Goal: Use online tool/utility: Utilize a website feature to perform a specific function

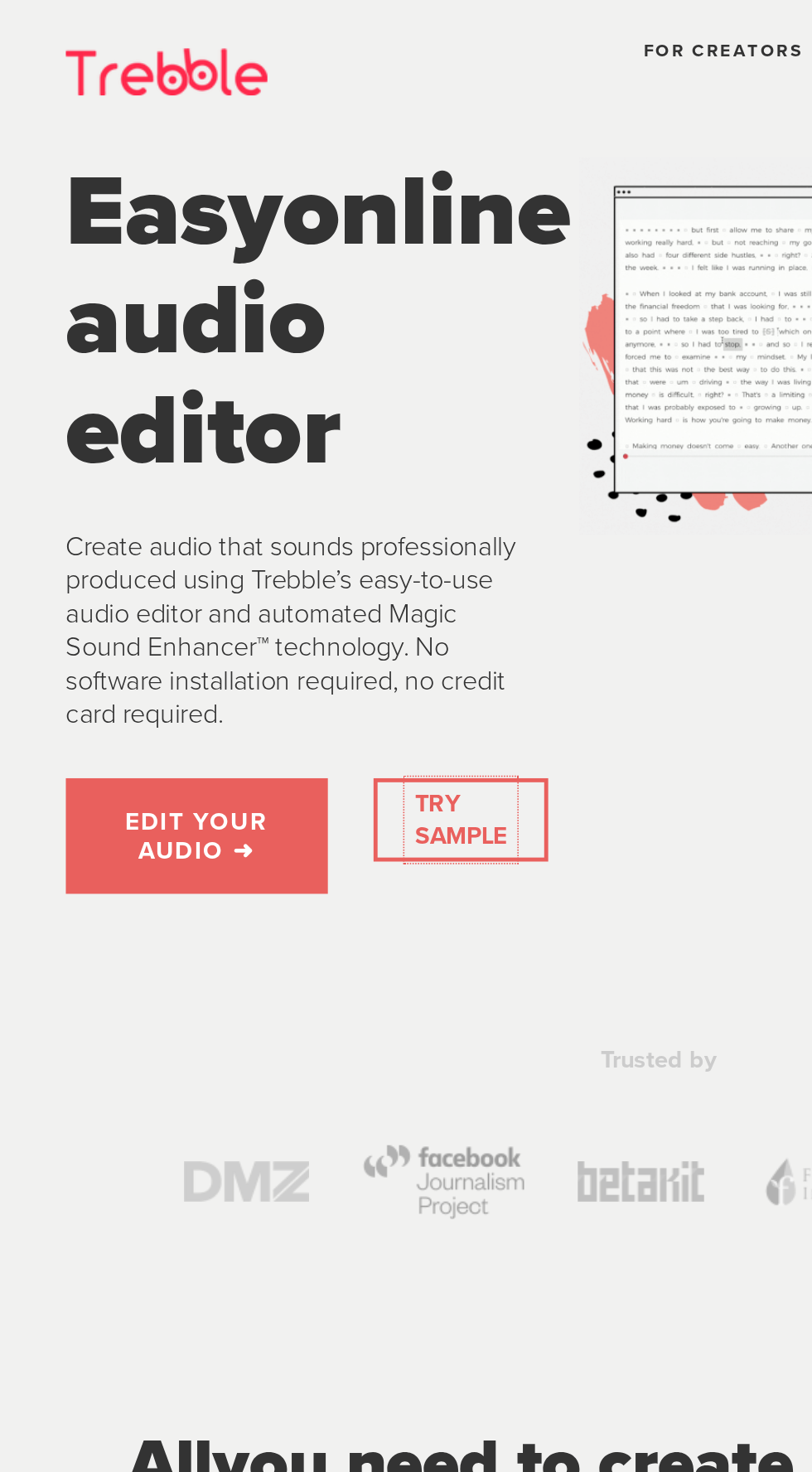
click at [290, 532] on link "TRY SAMPLE" at bounding box center [284, 505] width 69 height 53
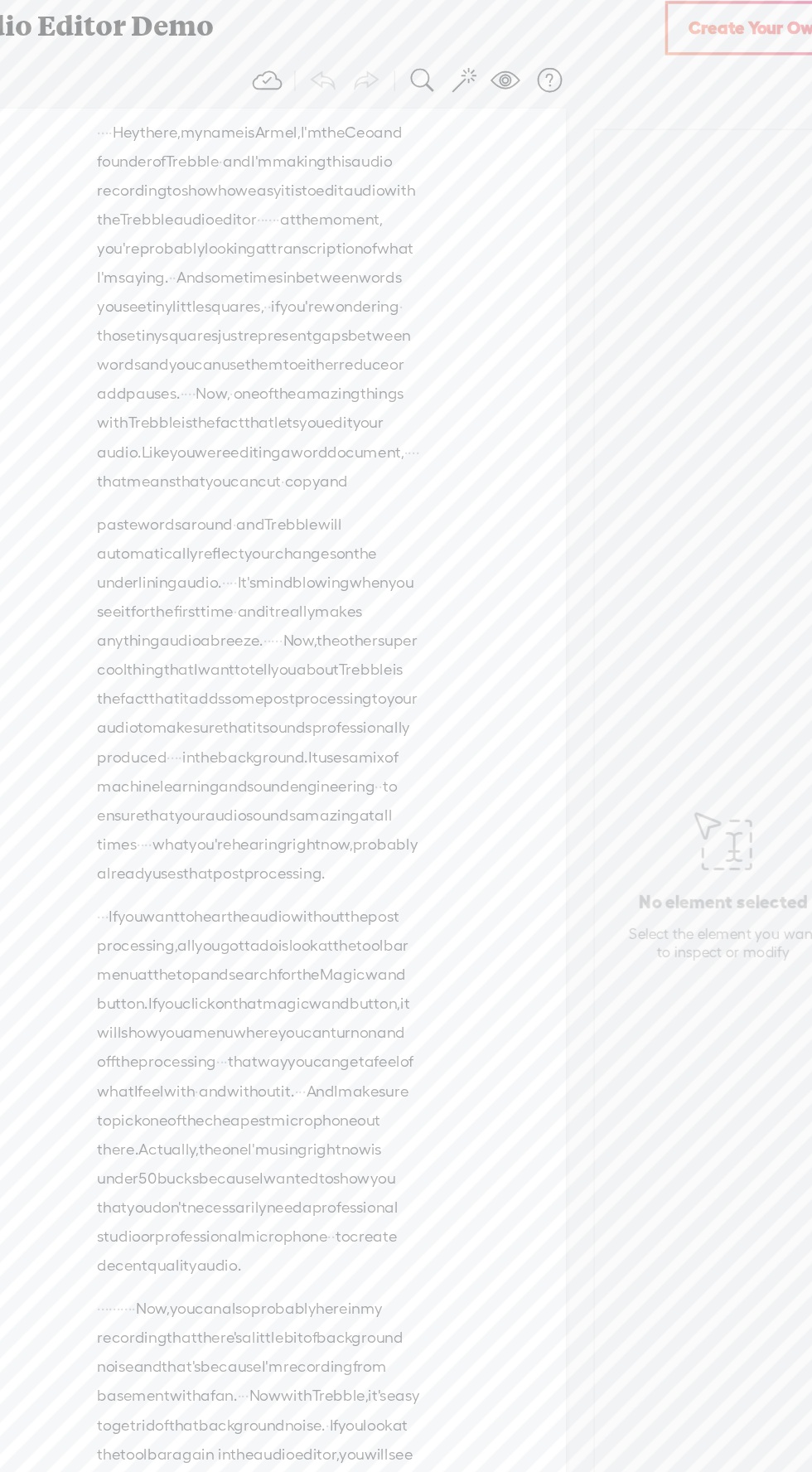
click at [720, 23] on span "Create Your Own" at bounding box center [703, 24] width 116 height 19
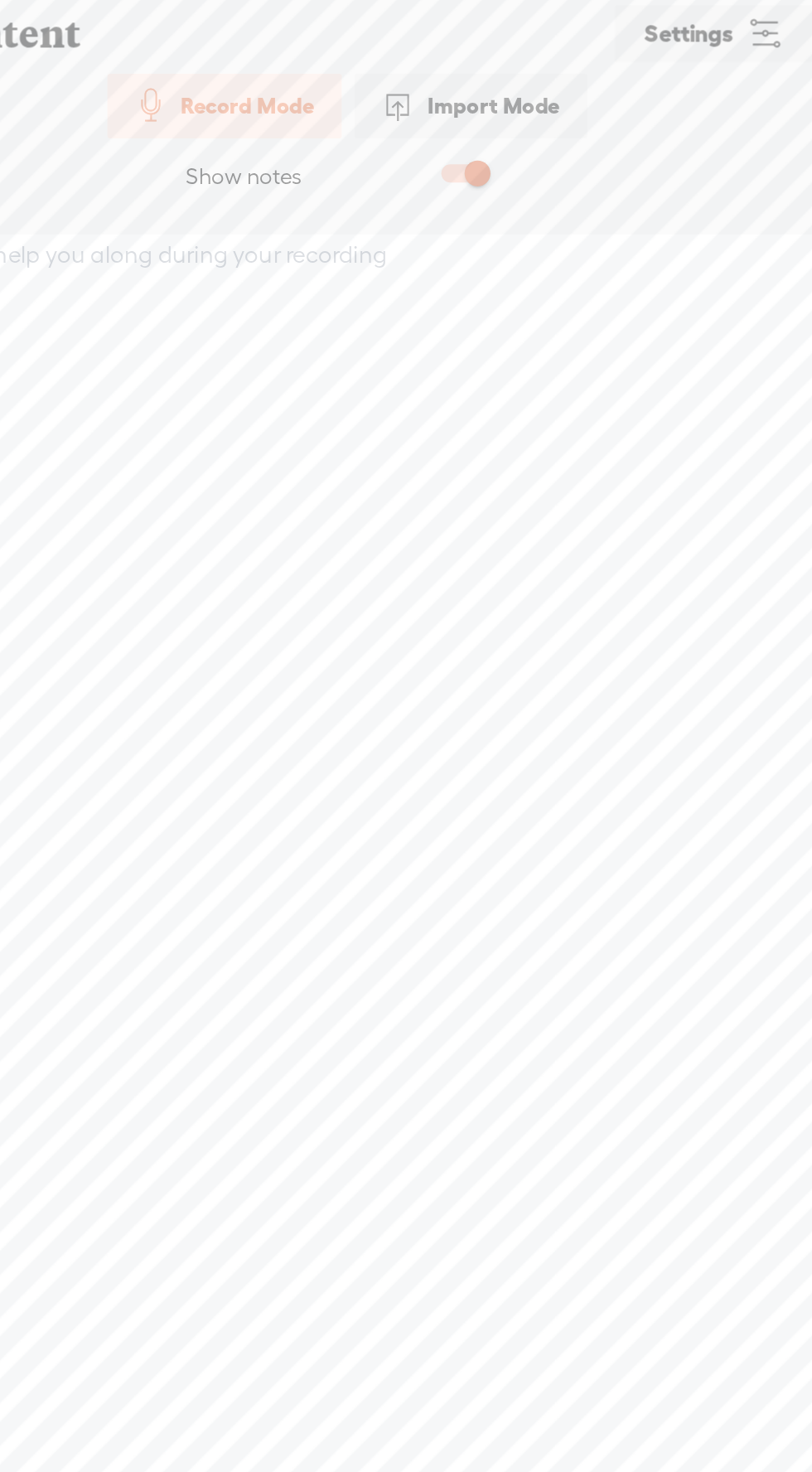
click at [703, 250] on textarea at bounding box center [406, 708] width 640 height 1116
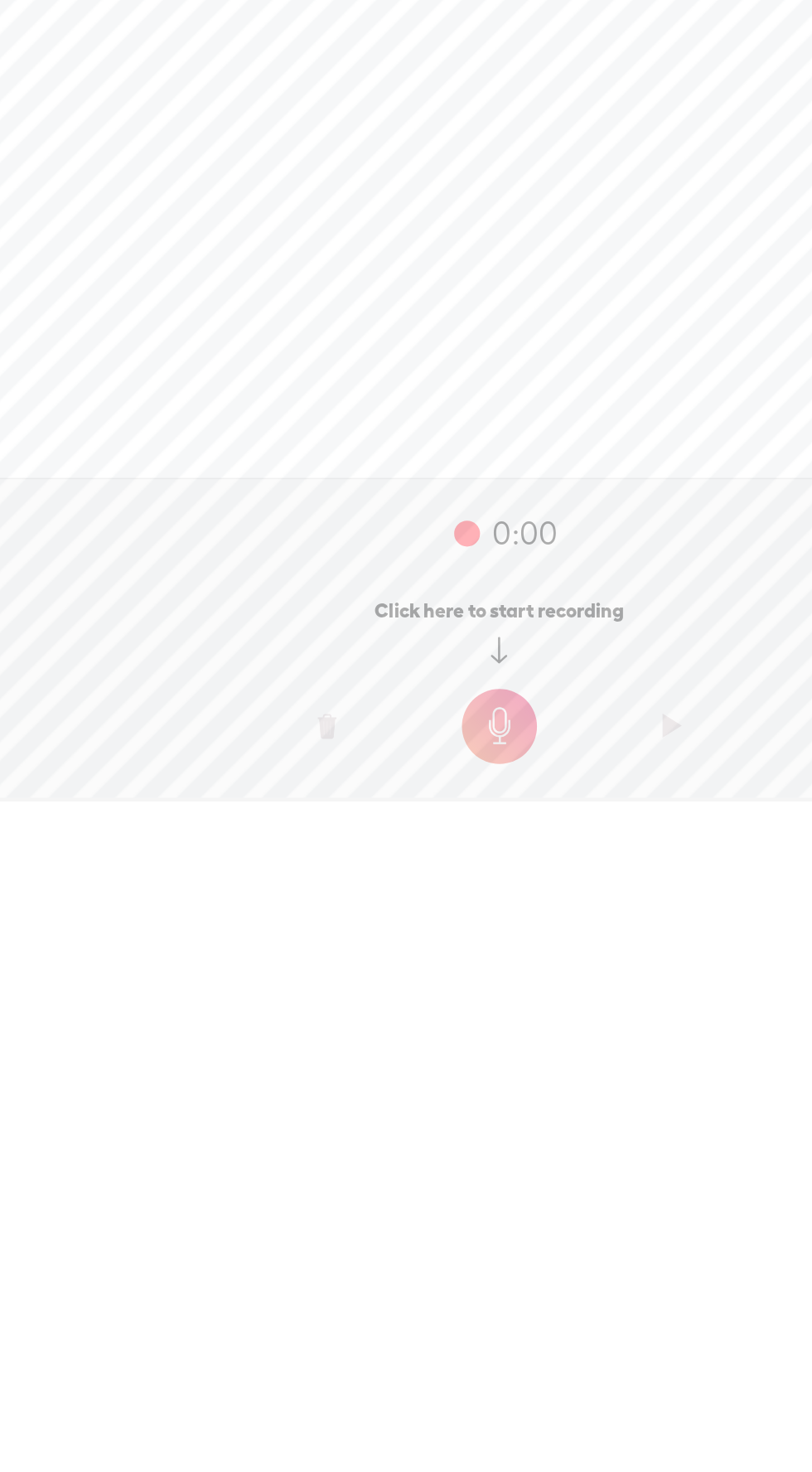
click at [433, 1433] on o at bounding box center [406, 1424] width 66 height 50
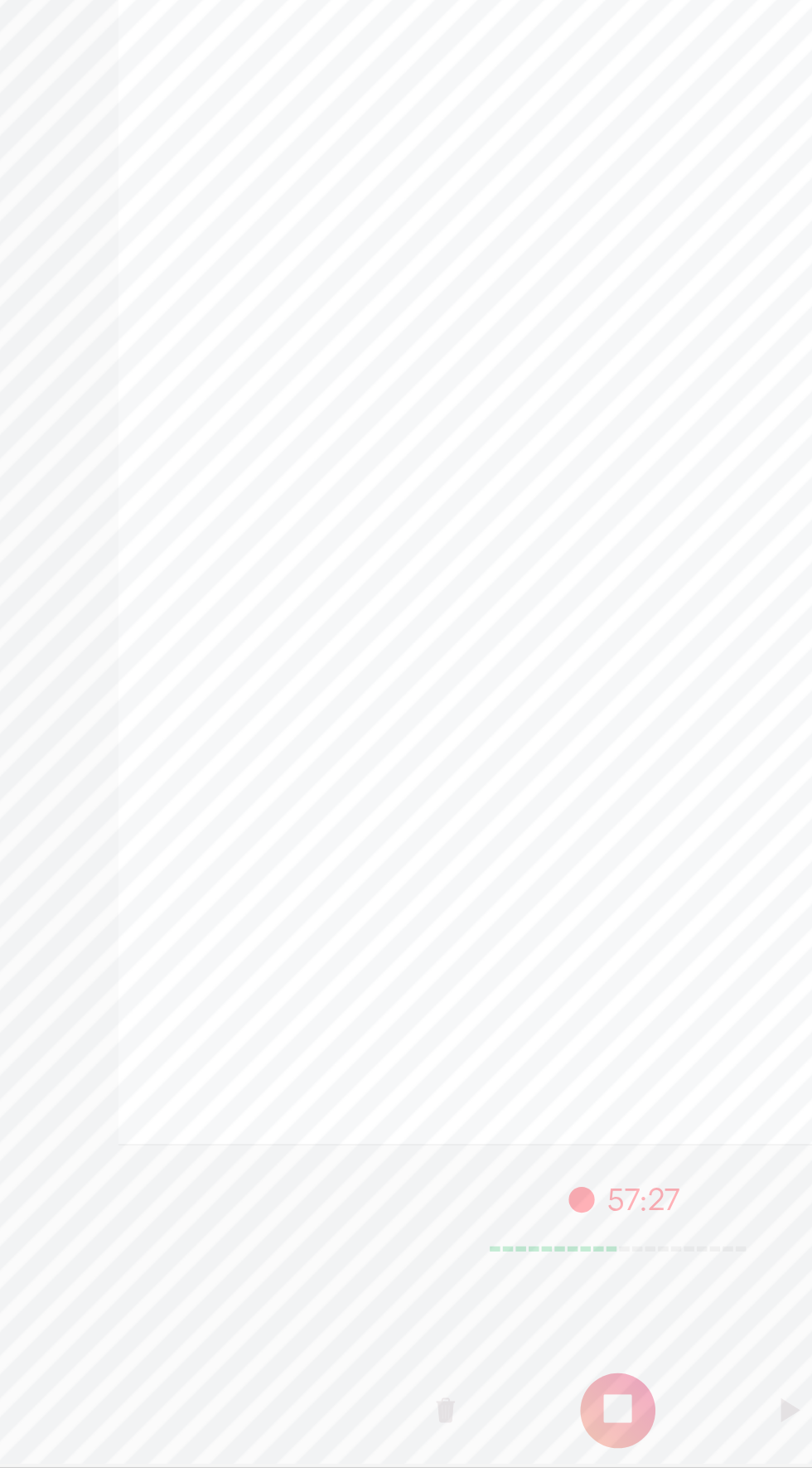
click at [414, 1425] on t at bounding box center [406, 1435] width 48 height 48
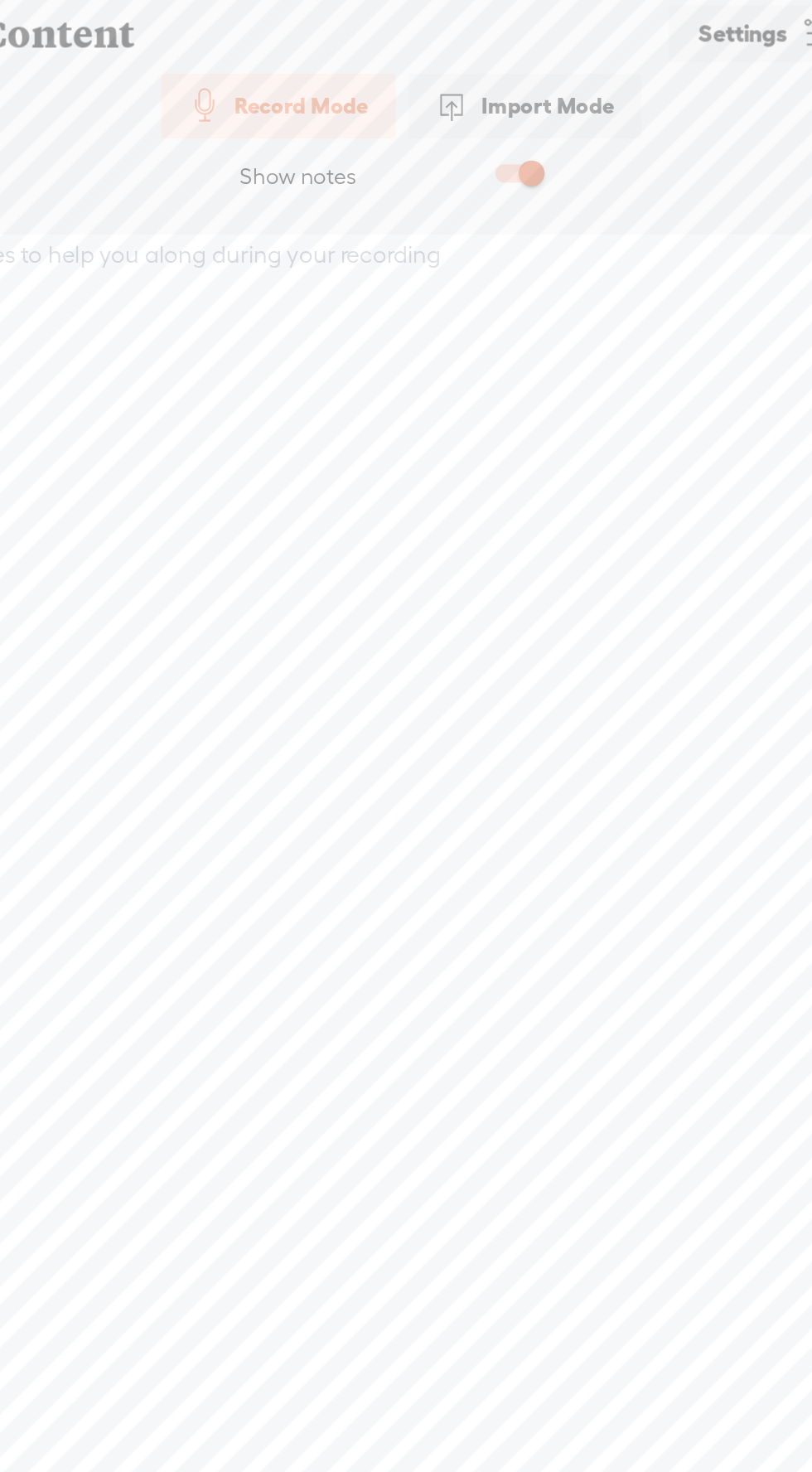
click at [450, 157] on textarea at bounding box center [406, 708] width 640 height 1116
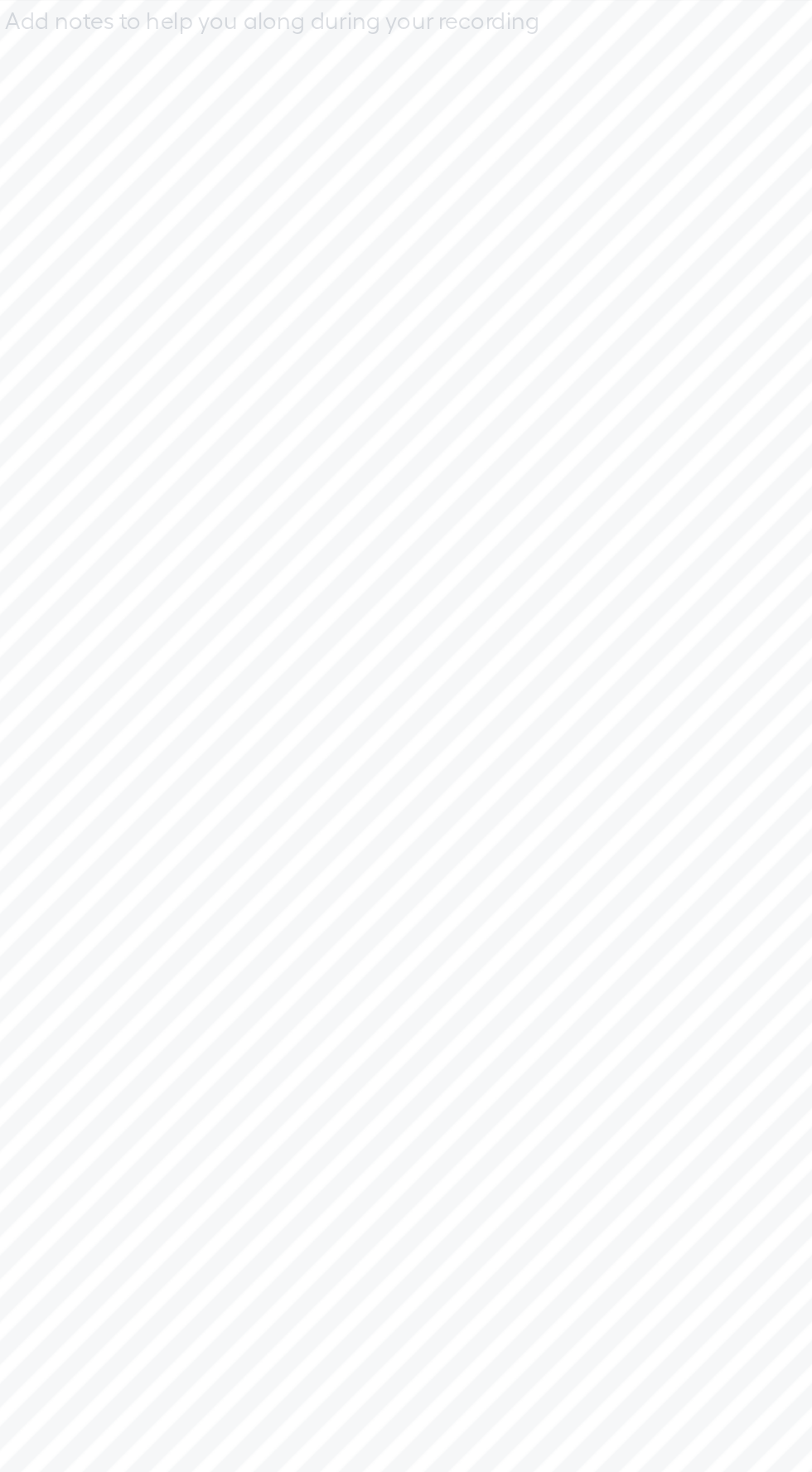
click at [407, 257] on textarea at bounding box center [406, 708] width 640 height 1116
